Goal: Task Accomplishment & Management: Manage account settings

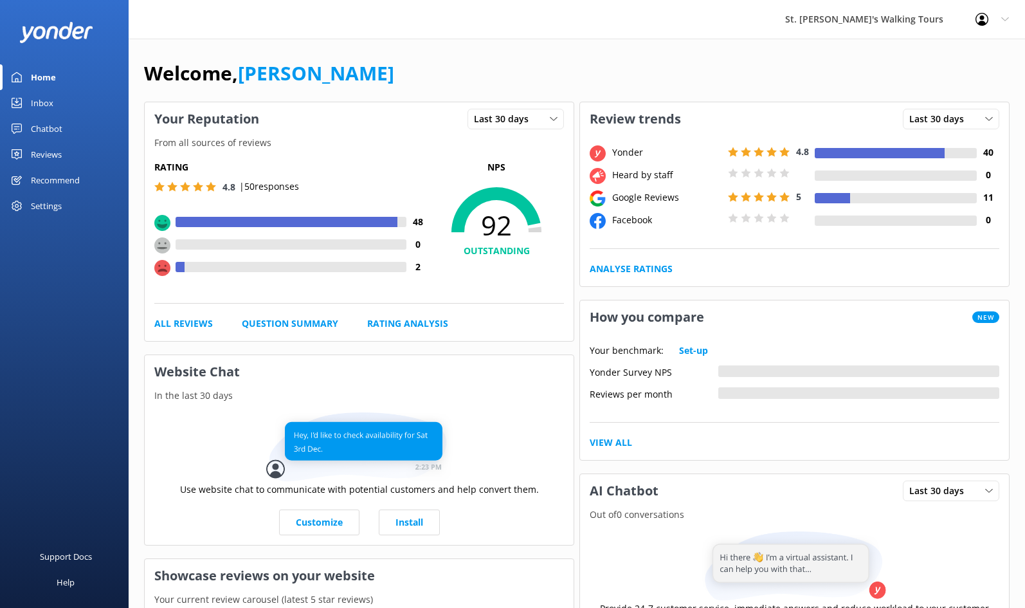
click at [51, 153] on div "Reviews" at bounding box center [46, 154] width 31 height 26
